Goal: Task Accomplishment & Management: Manage account settings

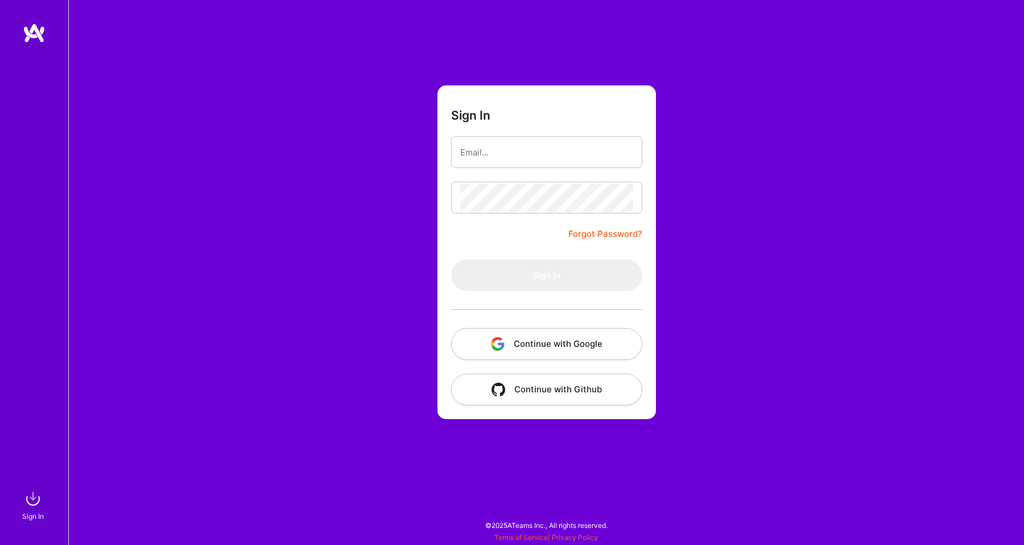
click at [562, 333] on button "Continue with Google" at bounding box center [546, 344] width 191 height 32
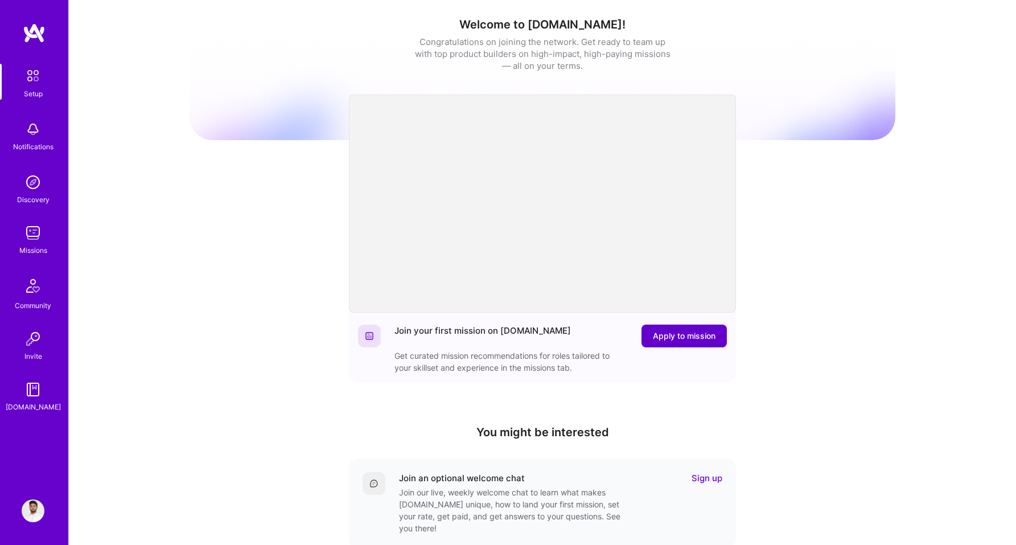
click at [670, 340] on span "Apply to mission" at bounding box center [684, 335] width 63 height 11
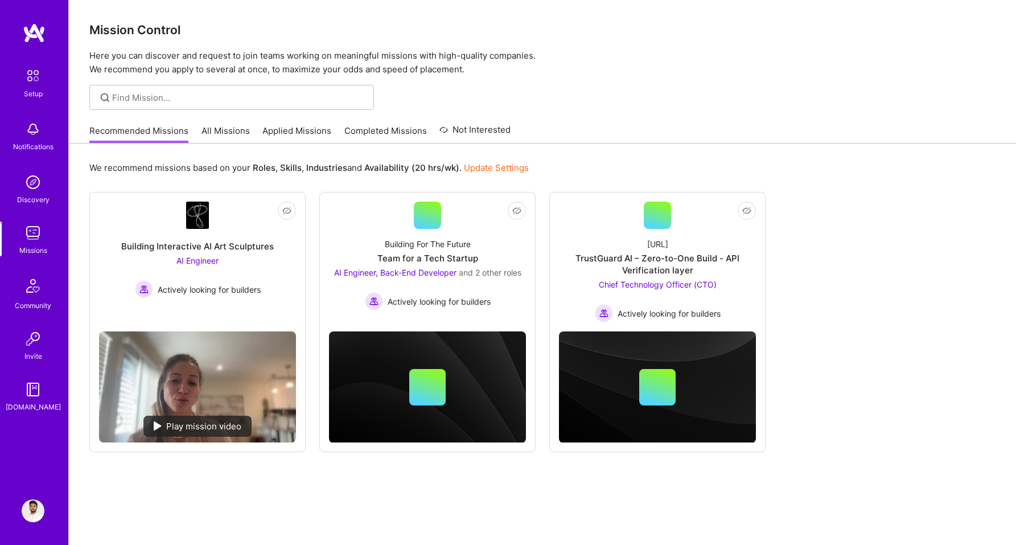
click at [224, 133] on link "All Missions" at bounding box center [225, 134] width 48 height 19
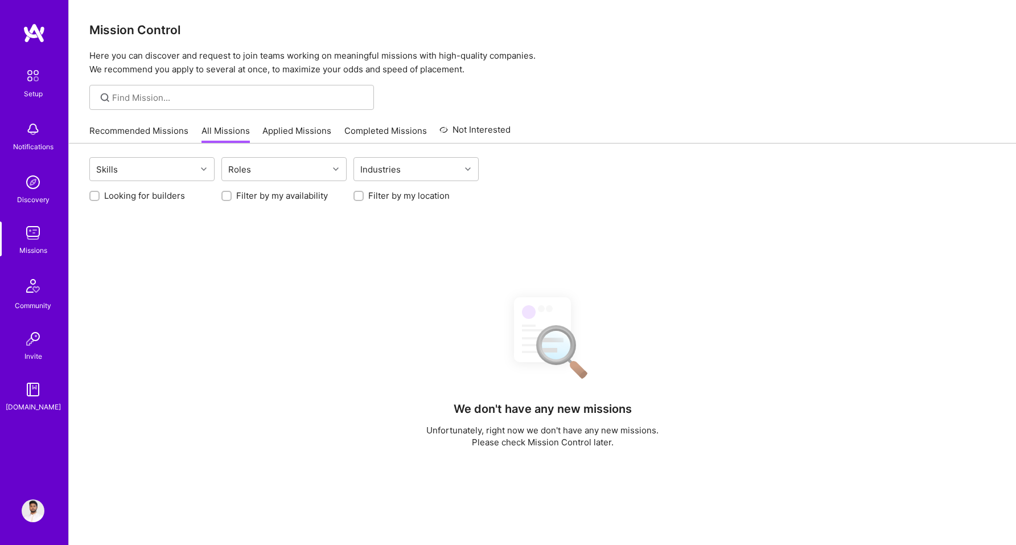
click at [294, 133] on link "Applied Missions" at bounding box center [296, 134] width 69 height 19
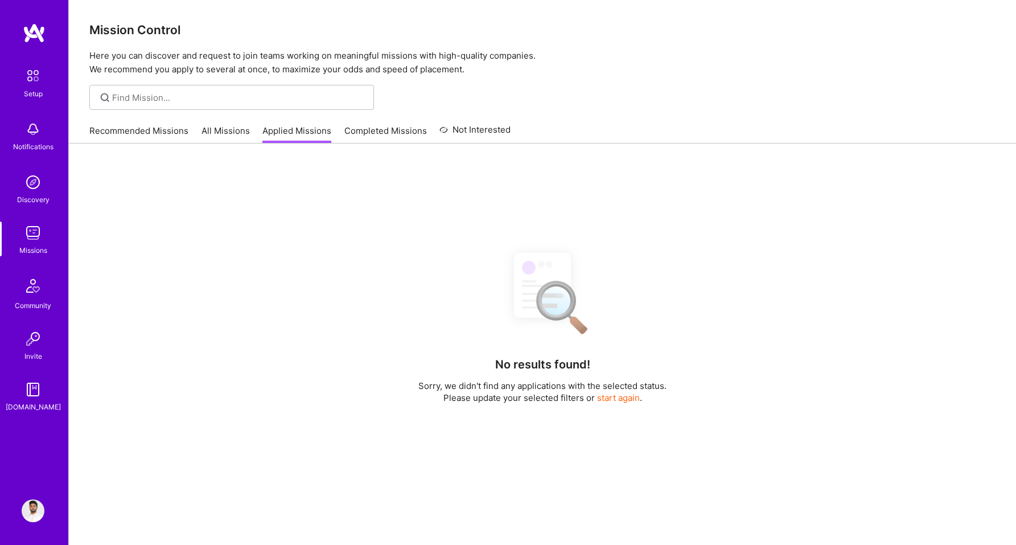
click at [233, 129] on link "All Missions" at bounding box center [225, 134] width 48 height 19
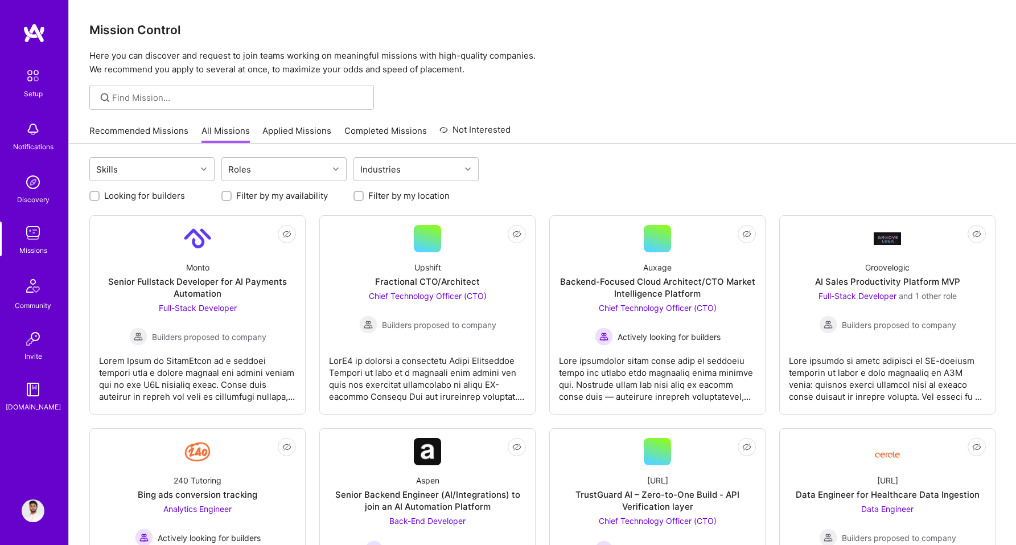
click at [155, 129] on link "Recommended Missions" at bounding box center [138, 134] width 99 height 19
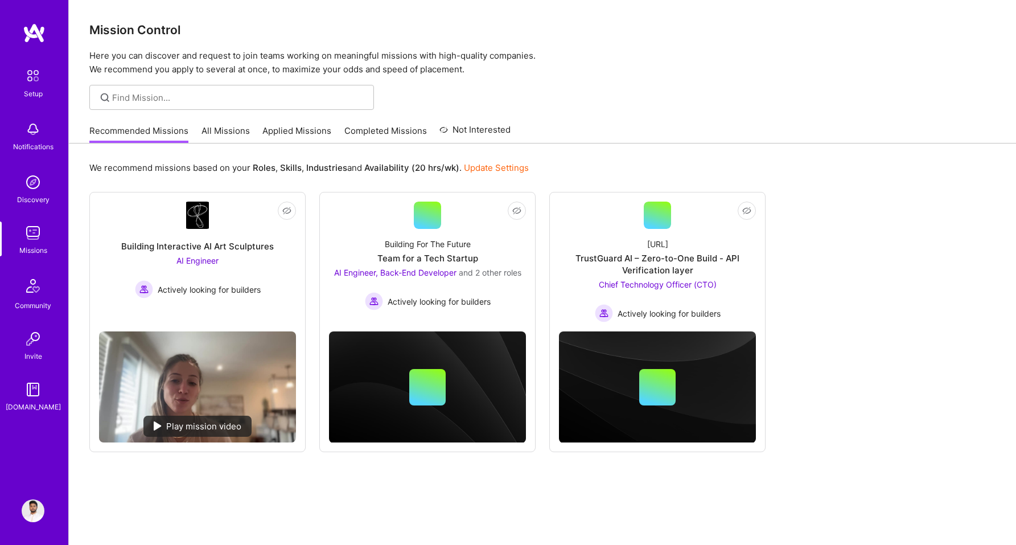
click at [377, 137] on link "Completed Missions" at bounding box center [385, 134] width 83 height 19
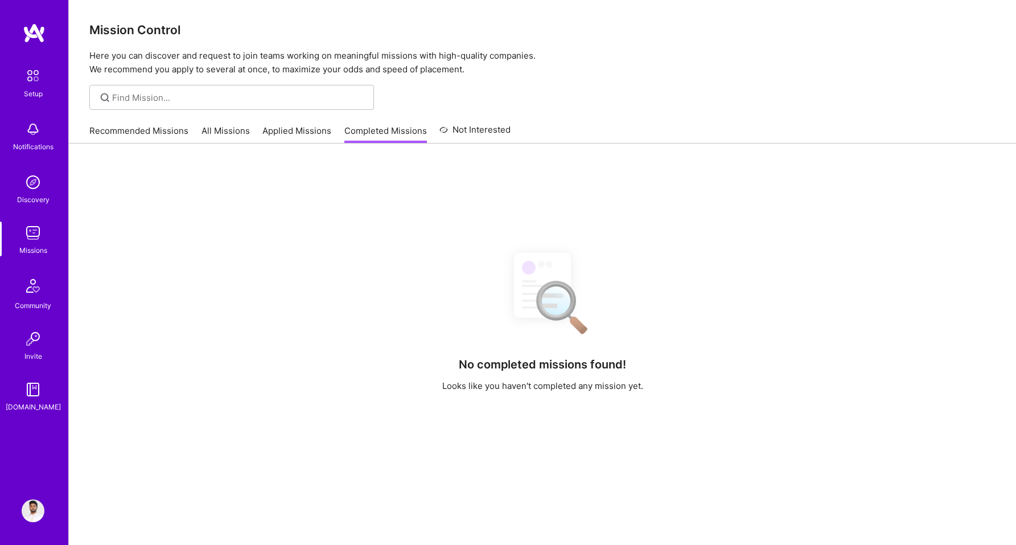
click at [473, 134] on link "Not Interested" at bounding box center [474, 133] width 71 height 20
click at [304, 133] on link "Applied Missions" at bounding box center [296, 134] width 69 height 19
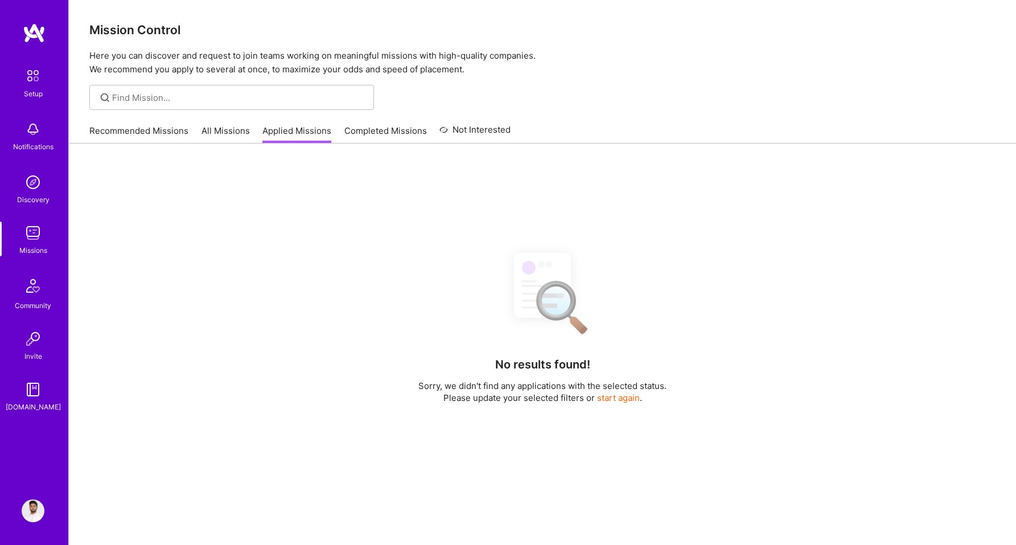
click at [224, 129] on link "All Missions" at bounding box center [225, 134] width 48 height 19
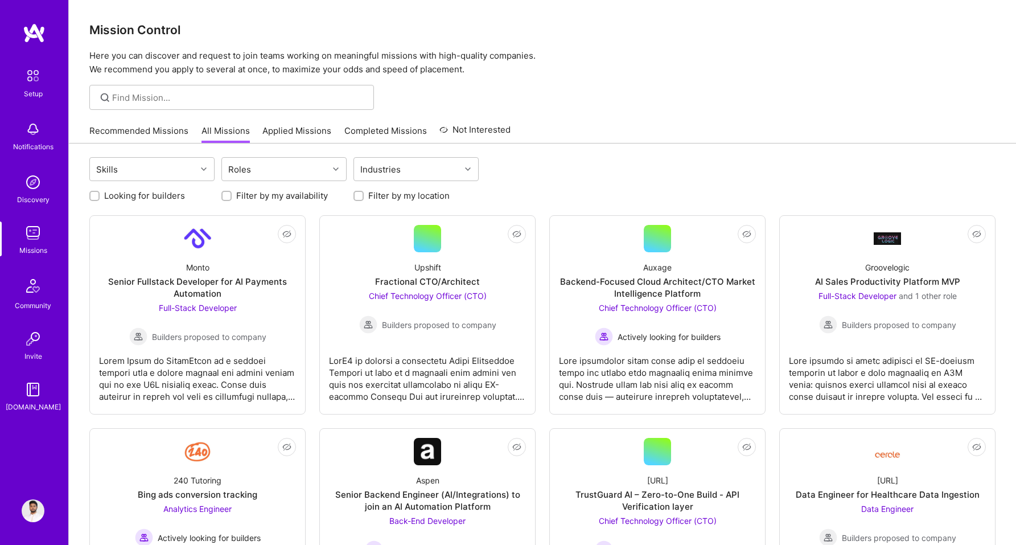
click at [154, 129] on link "Recommended Missions" at bounding box center [138, 134] width 99 height 19
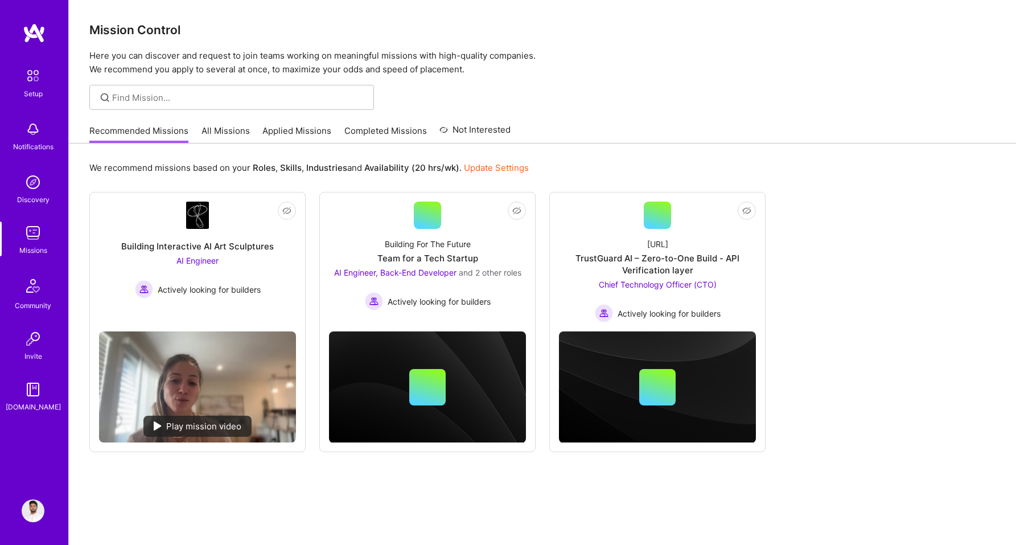
click at [497, 167] on link "Update Settings" at bounding box center [496, 167] width 65 height 11
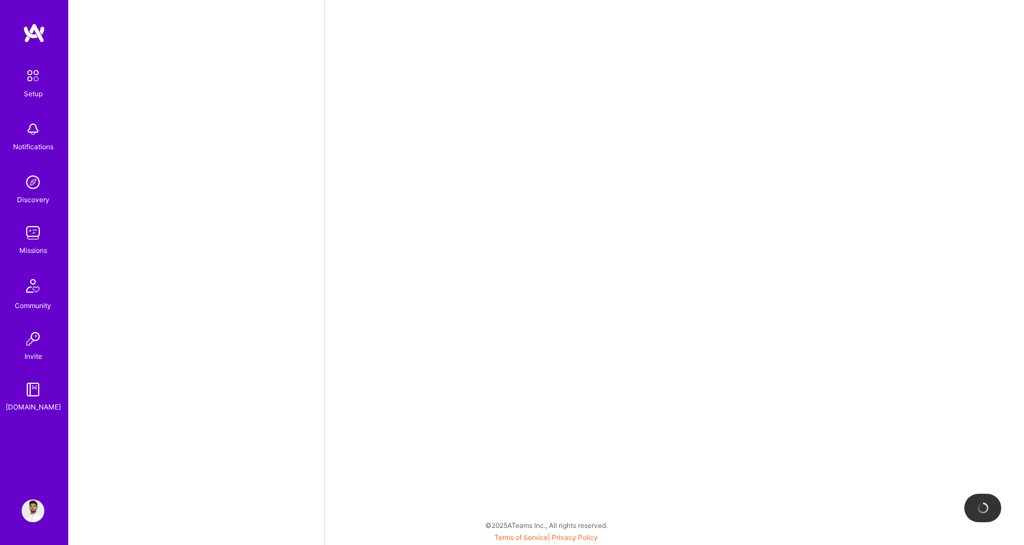
select select "PK"
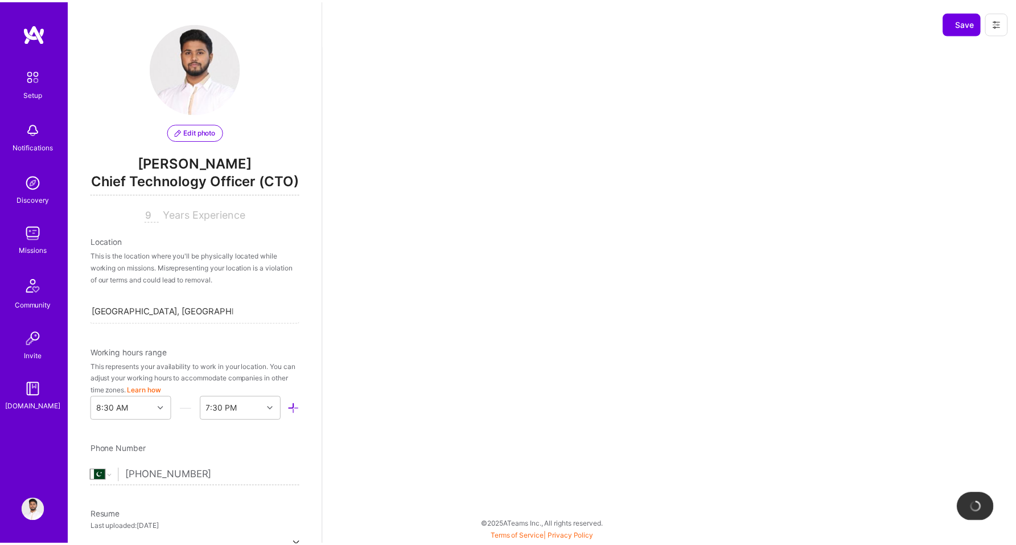
scroll to position [413, 0]
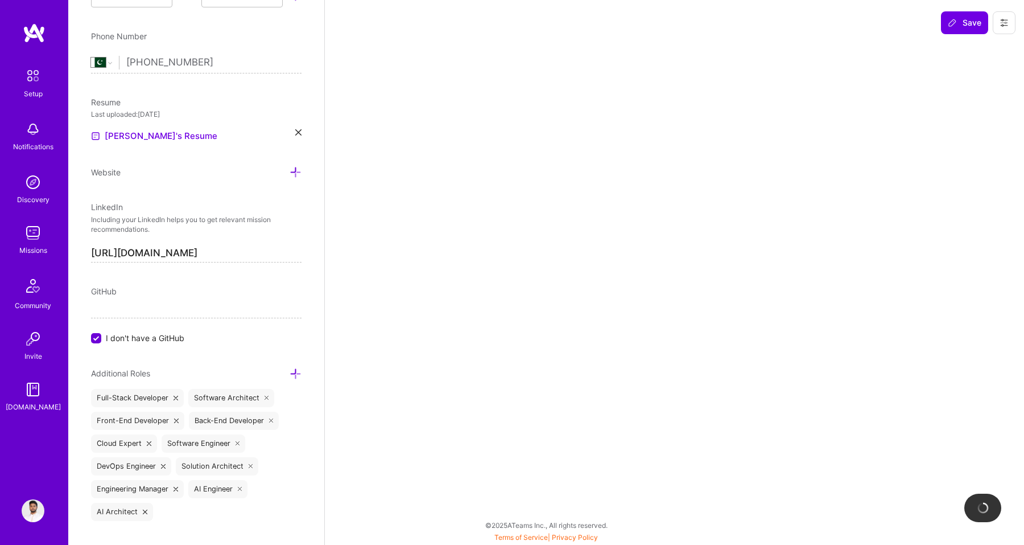
select select "Right Now"
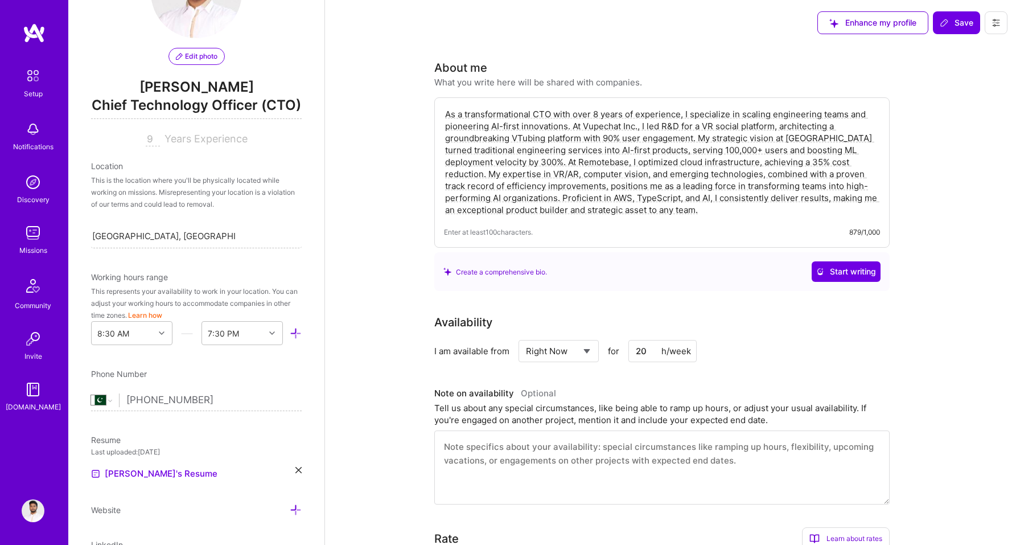
scroll to position [0, 0]
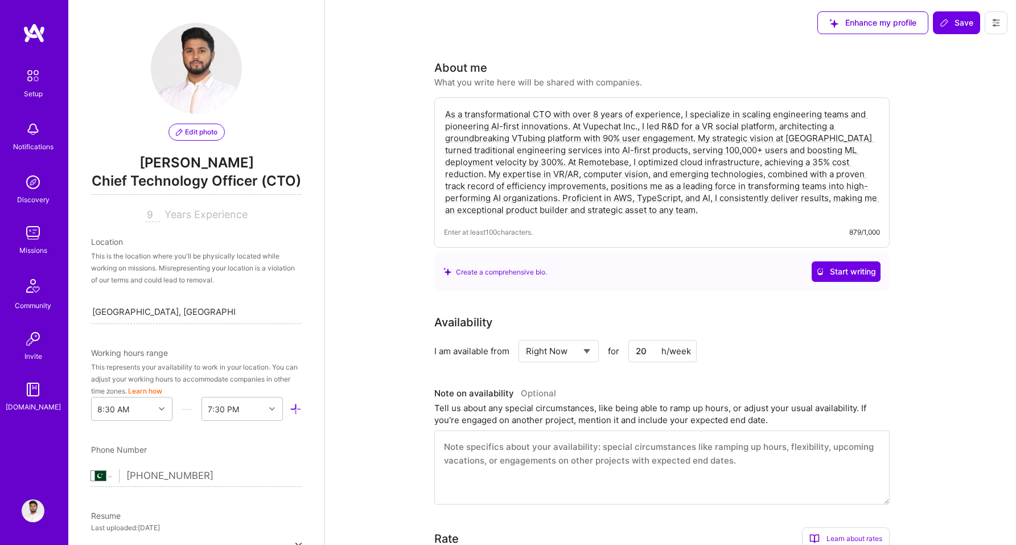
click at [186, 220] on span "Years Experience" at bounding box center [205, 214] width 83 height 12
click at [150, 222] on input "9" at bounding box center [153, 215] width 14 height 14
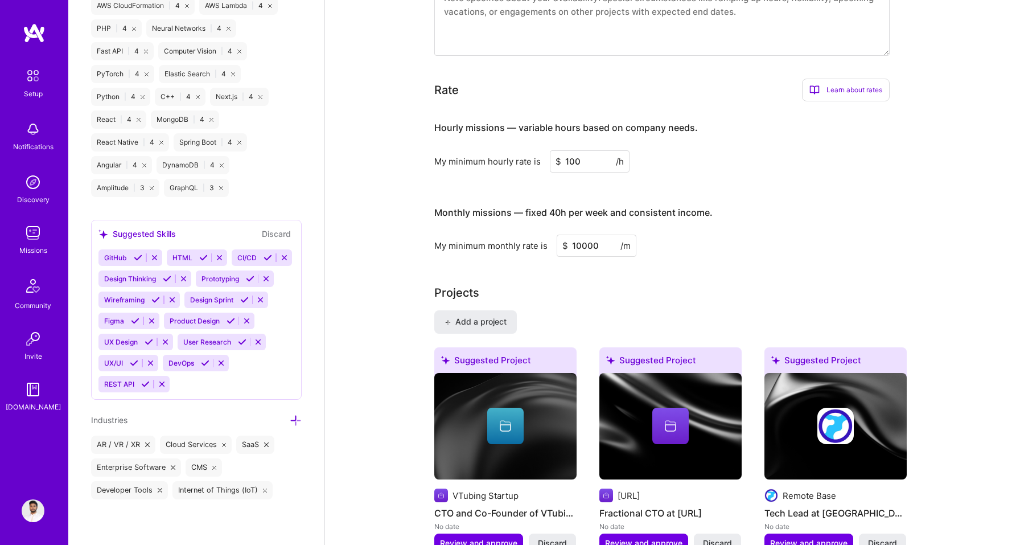
scroll to position [447, 0]
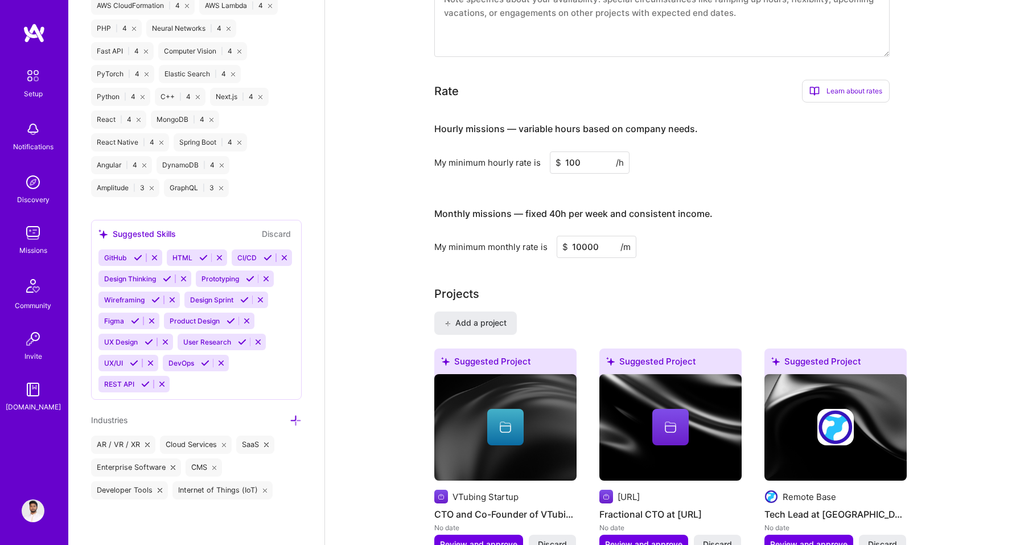
click at [582, 162] on input "100" at bounding box center [590, 162] width 80 height 22
click at [595, 246] on input "10000" at bounding box center [597, 247] width 80 height 22
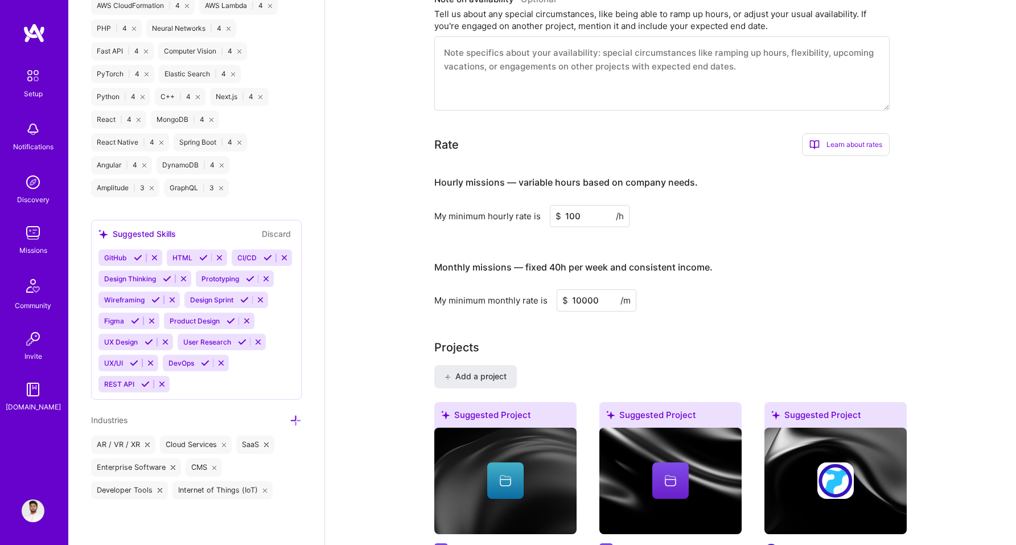
scroll to position [393, 0]
drag, startPoint x: 524, startPoint y: 267, endPoint x: 716, endPoint y: 269, distance: 192.4
click at [718, 269] on h3 "Monthly missions — fixed 40h per week and consistent income." at bounding box center [661, 267] width 455 height 35
click at [716, 269] on h3 "Monthly missions — fixed 40h per week and consistent income." at bounding box center [661, 267] width 455 height 35
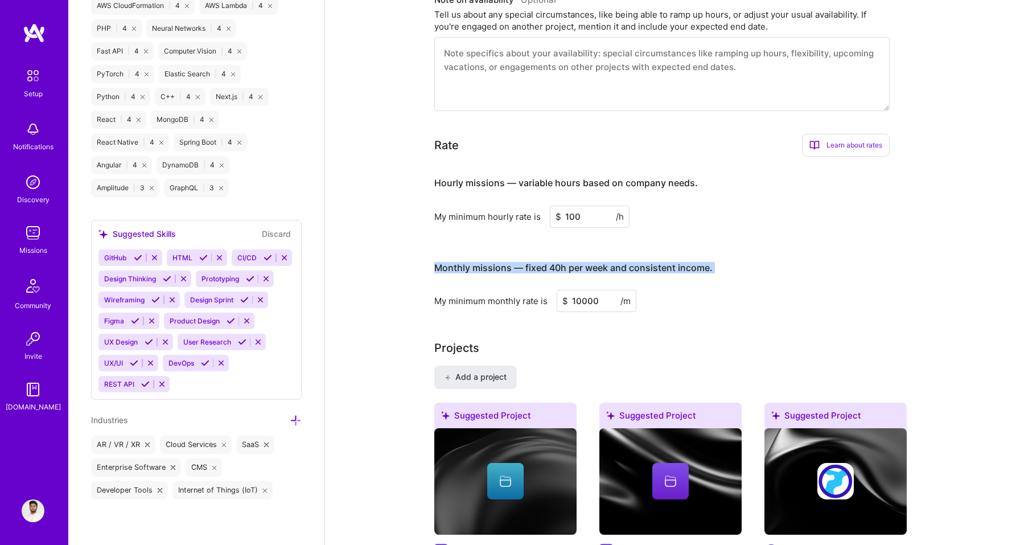
drag, startPoint x: 716, startPoint y: 269, endPoint x: 434, endPoint y: 269, distance: 282.8
click at [434, 269] on h3 "Monthly missions — fixed 40h per week and consistent income." at bounding box center [661, 267] width 455 height 35
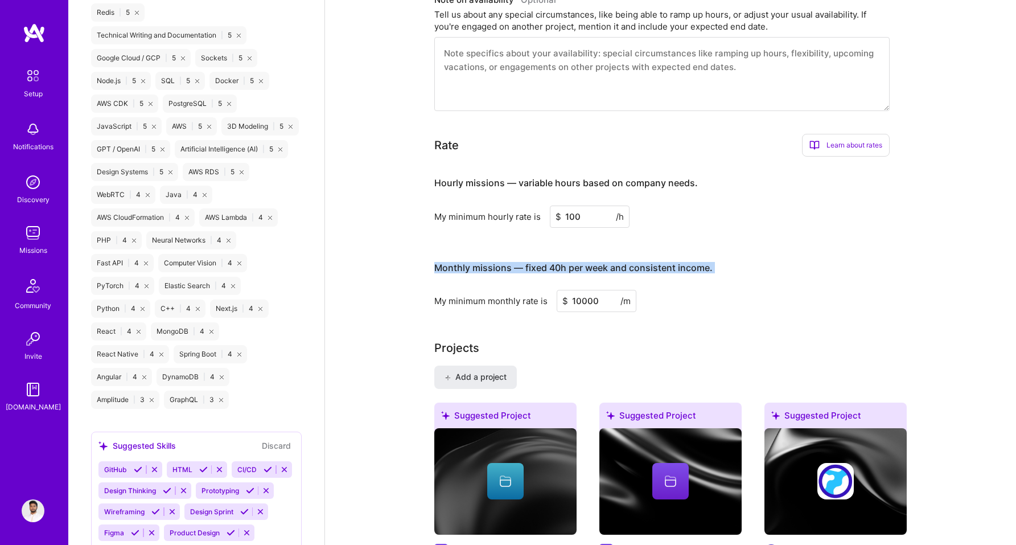
scroll to position [987, 0]
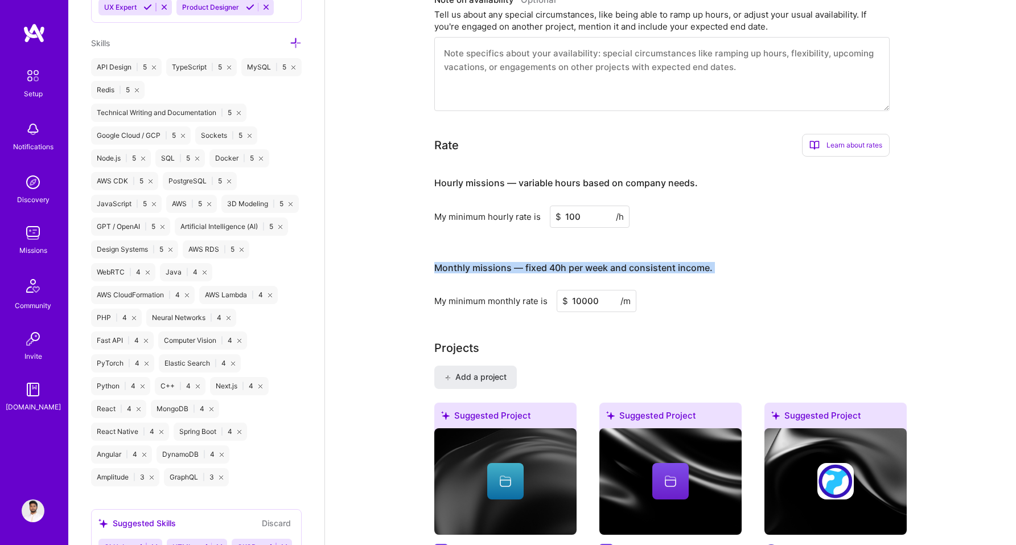
click at [34, 389] on img at bounding box center [33, 389] width 23 height 23
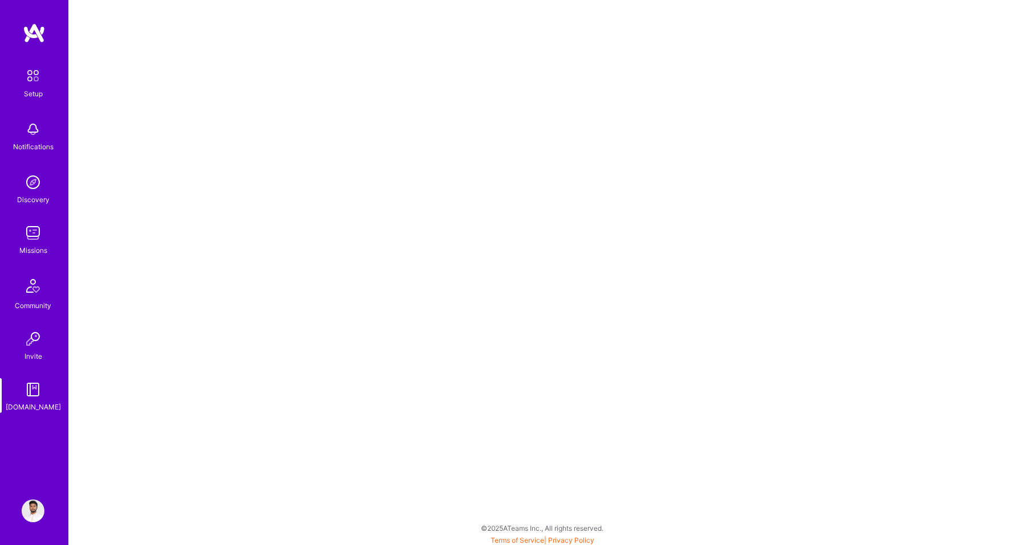
click at [40, 339] on img at bounding box center [33, 338] width 23 height 23
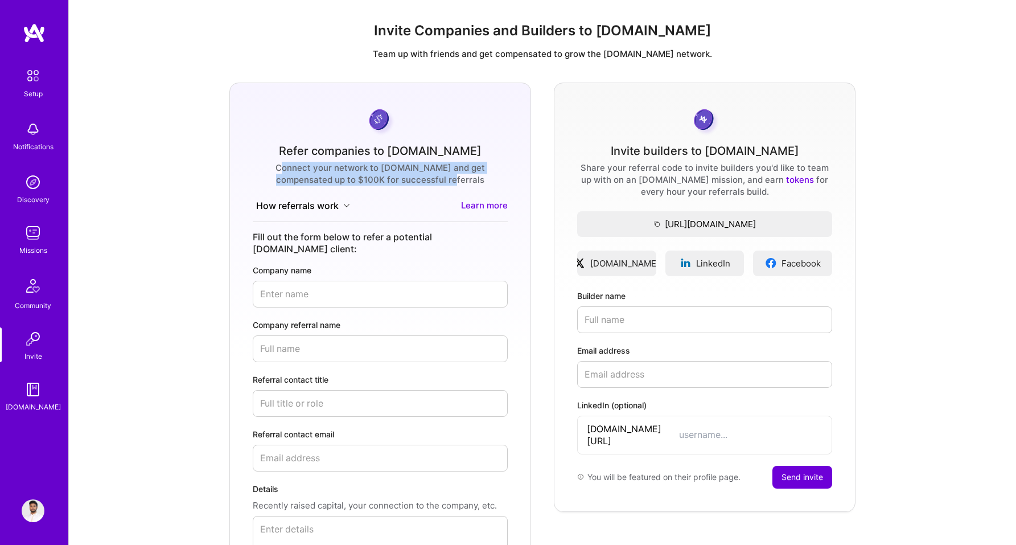
drag, startPoint x: 263, startPoint y: 168, endPoint x: 463, endPoint y: 183, distance: 200.9
click at [463, 183] on div "Connect your network to [DOMAIN_NAME] and get compensated up to $100K for succe…" at bounding box center [380, 174] width 255 height 24
drag, startPoint x: 451, startPoint y: 182, endPoint x: 259, endPoint y: 166, distance: 193.0
click at [259, 166] on div "Connect your network to [DOMAIN_NAME] and get compensated up to $100K for succe…" at bounding box center [380, 174] width 255 height 24
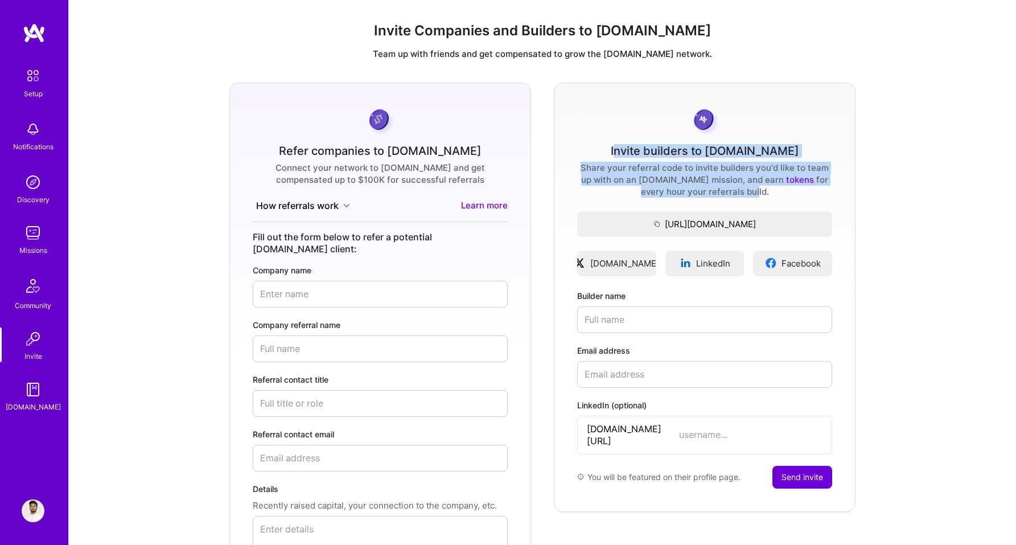
drag, startPoint x: 640, startPoint y: 151, endPoint x: 735, endPoint y: 196, distance: 104.9
click at [735, 196] on div "Invite builders to [DOMAIN_NAME] Share your referral code to invite builders yo…" at bounding box center [705, 297] width 302 height 429
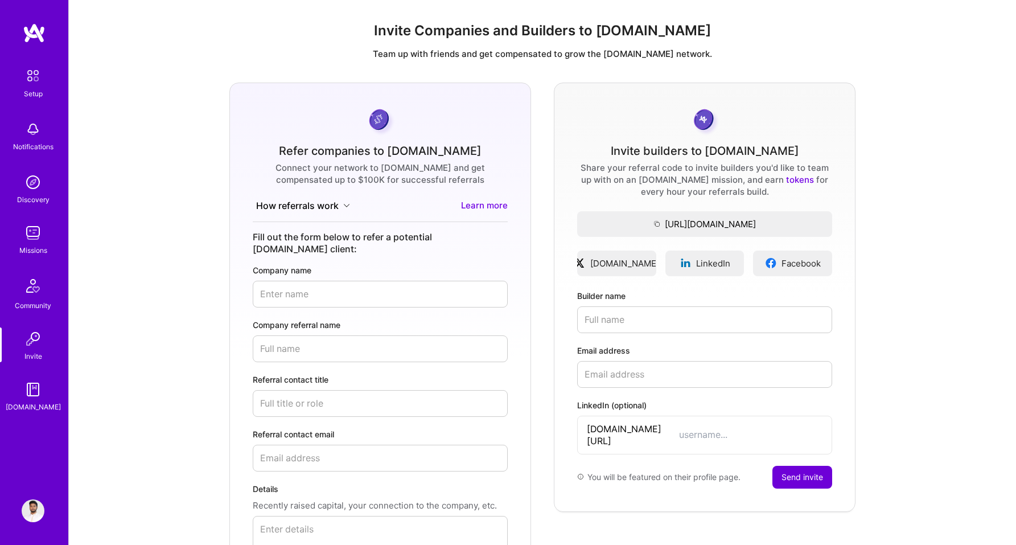
click at [645, 186] on div "Share your referral code to invite builders you'd like to team up with on an [D…" at bounding box center [704, 180] width 255 height 36
